Goal: Browse casually

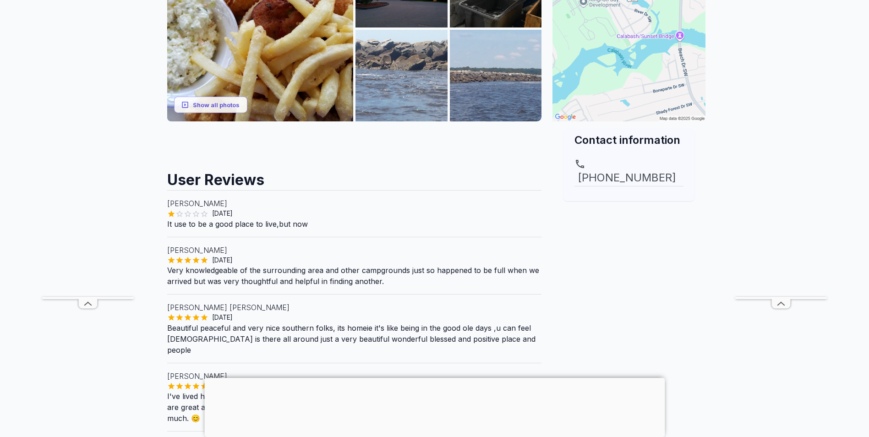
scroll to position [183, 0]
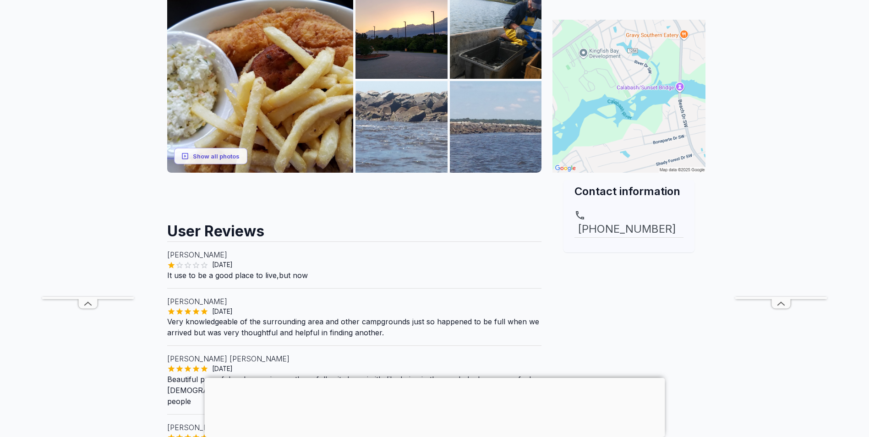
click at [781, 302] on line at bounding box center [782, 303] width 3 height 3
click at [781, 302] on main "Are you the owner for this park? Make it a featured listing and be seen in the …" at bounding box center [434, 326] width 869 height 942
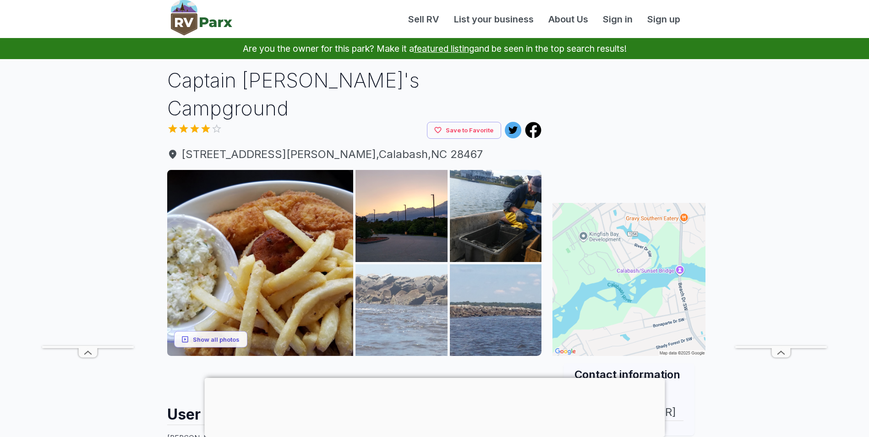
click at [405, 296] on img at bounding box center [402, 310] width 92 height 92
